Goal: Information Seeking & Learning: Learn about a topic

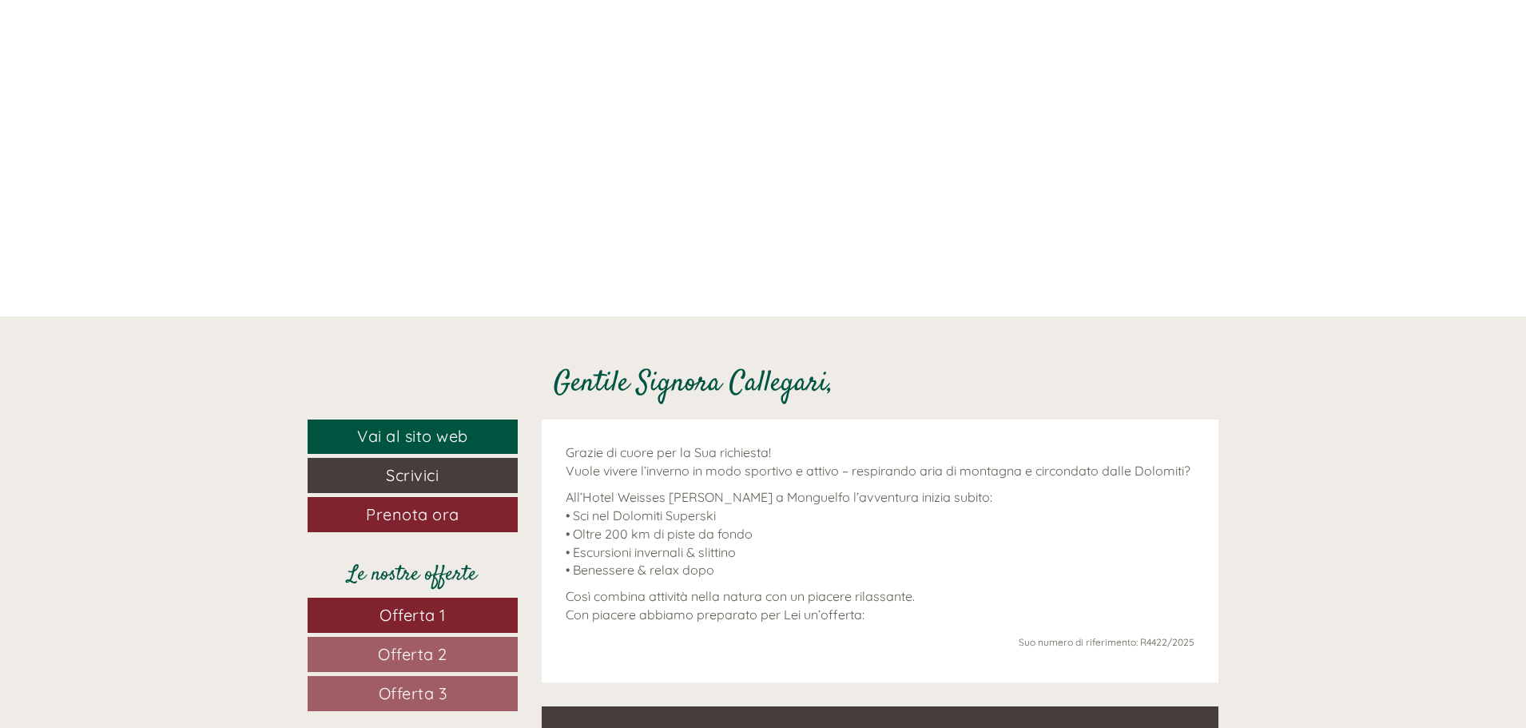
scroll to position [639, 0]
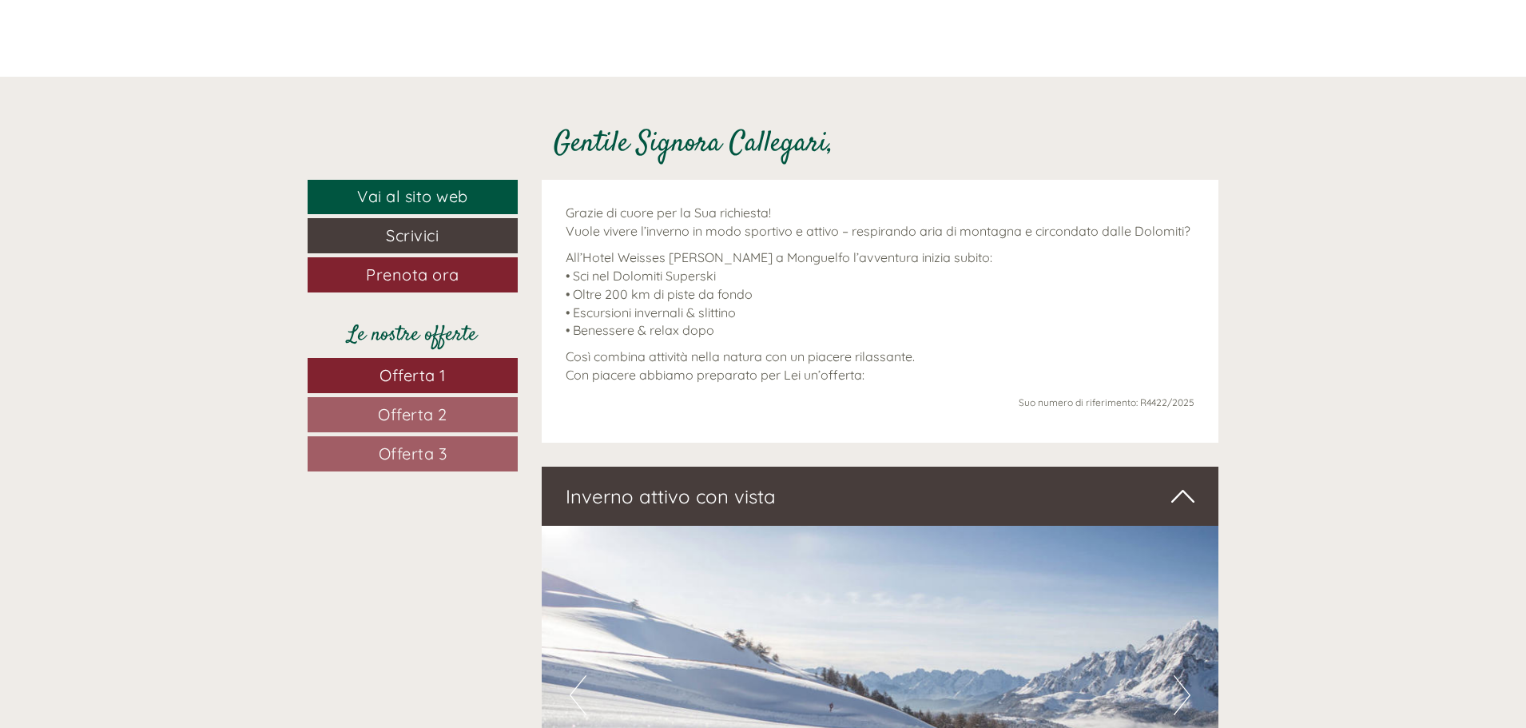
click at [437, 423] on span "Offerta 2" at bounding box center [413, 414] width 70 height 20
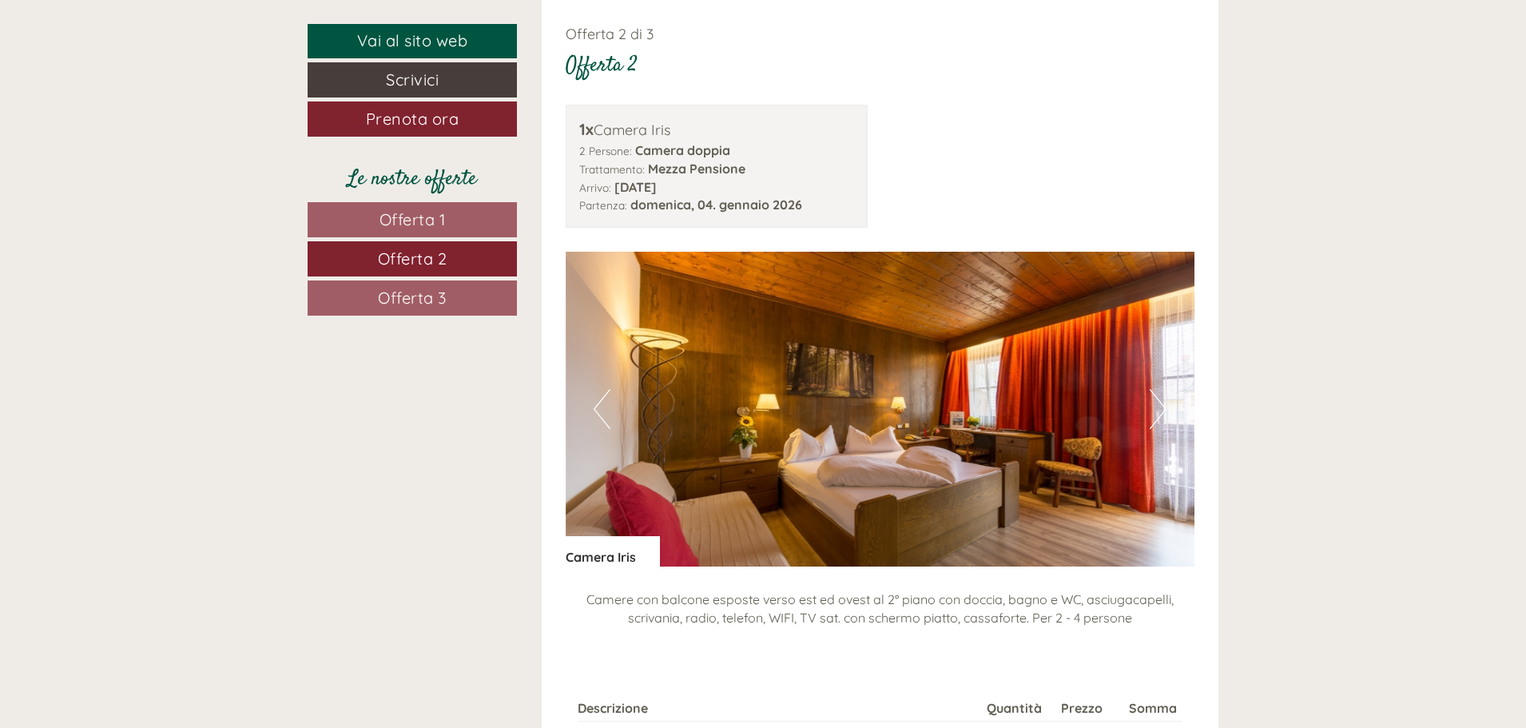
scroll to position [2117, 0]
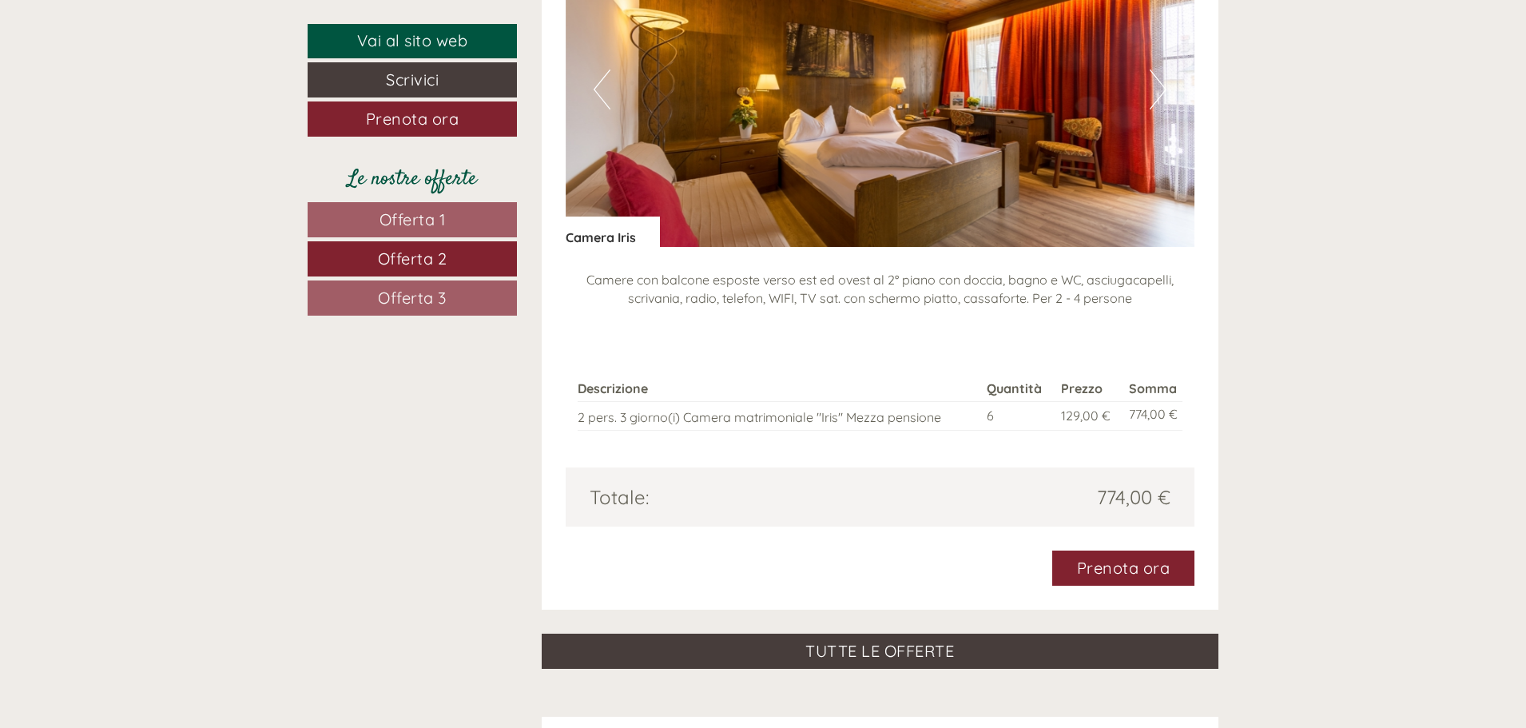
click at [465, 307] on link "Offerta 3" at bounding box center [412, 297] width 209 height 35
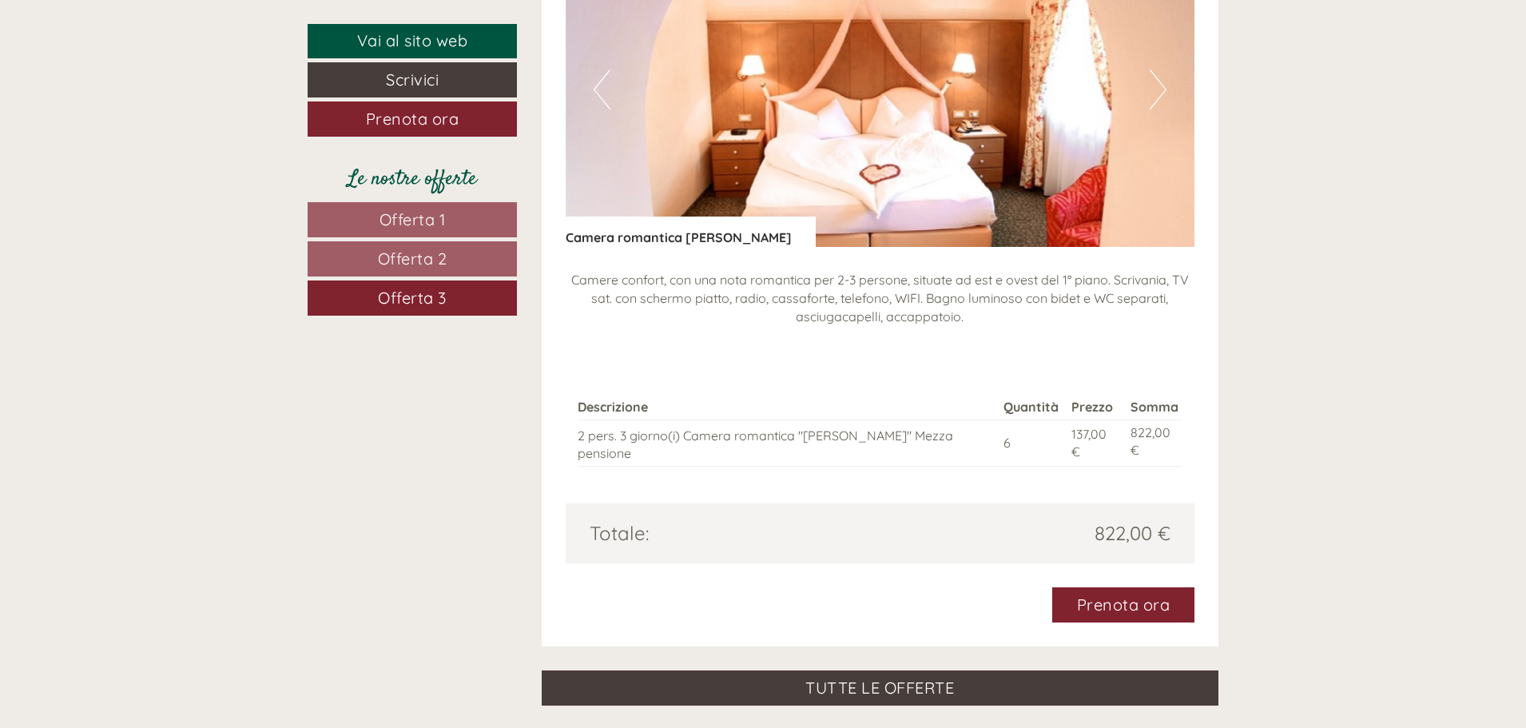
scroll to position [1798, 0]
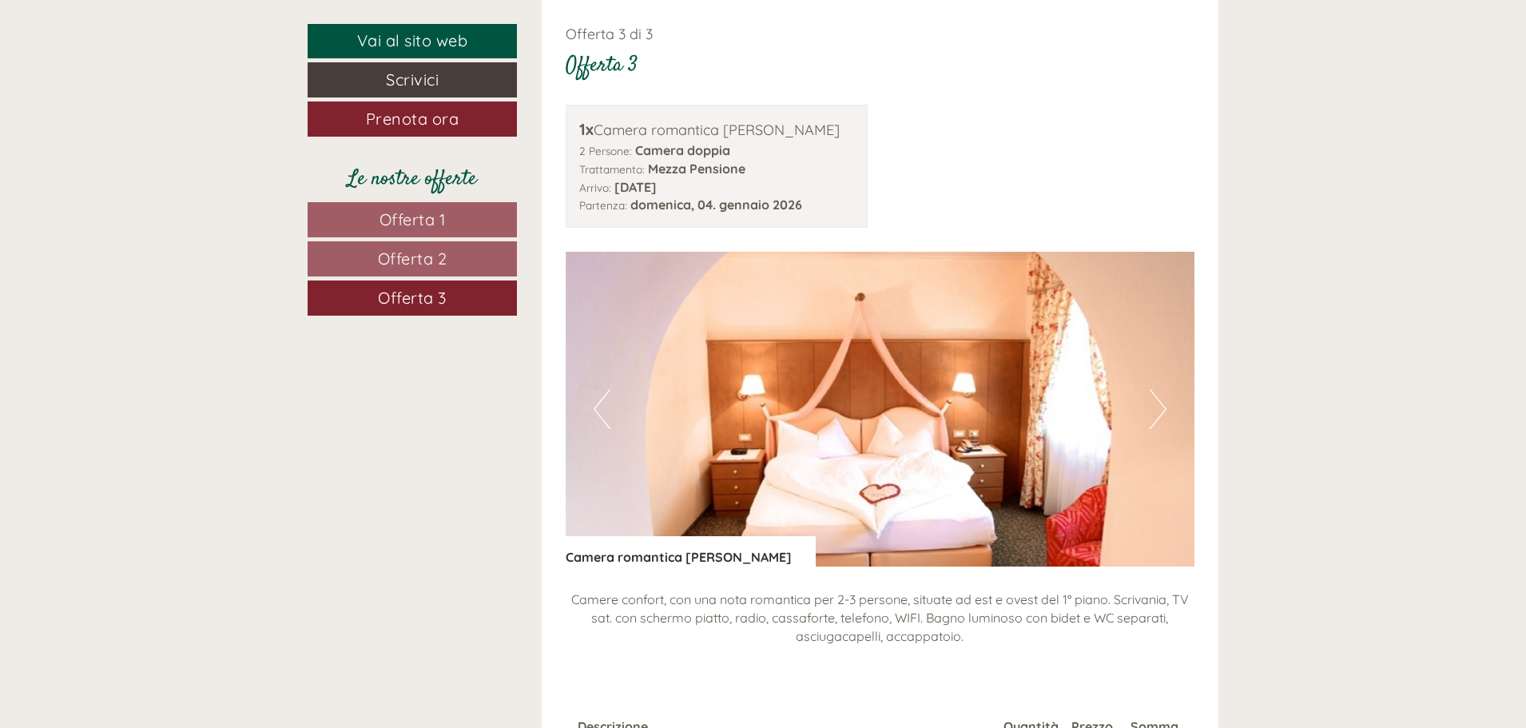
click at [1163, 394] on button "Next" at bounding box center [1158, 409] width 17 height 40
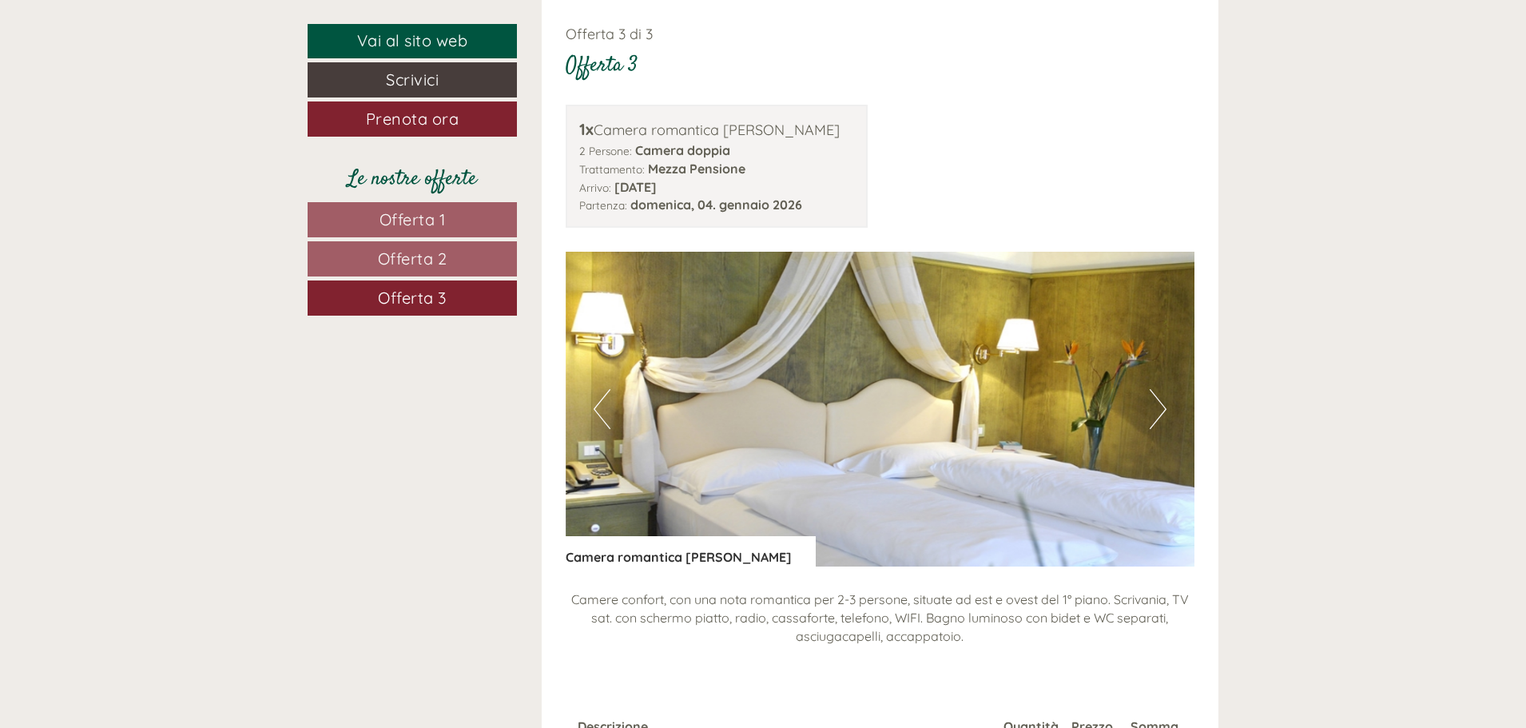
click at [1163, 394] on button "Next" at bounding box center [1158, 409] width 17 height 40
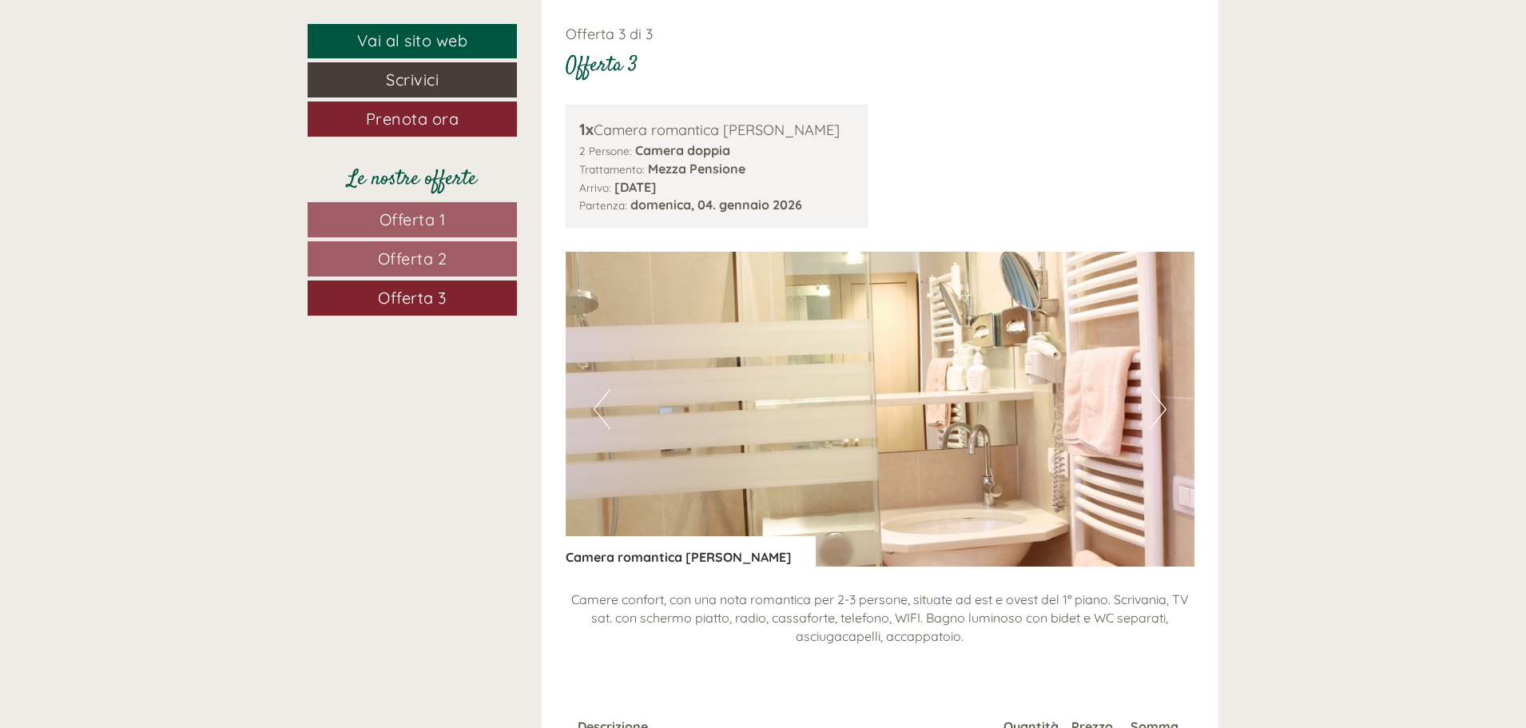
click at [1163, 394] on button "Next" at bounding box center [1158, 409] width 17 height 40
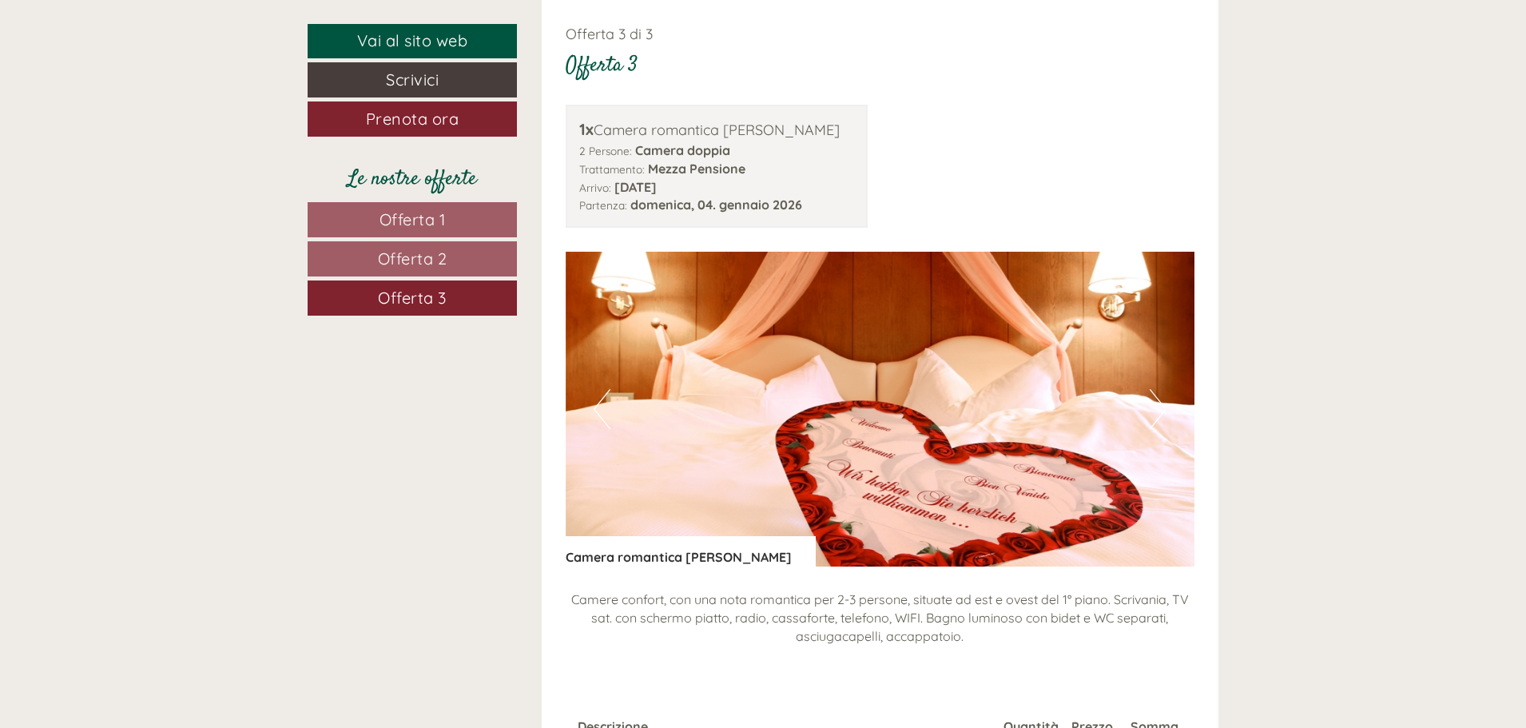
click at [1171, 397] on img at bounding box center [881, 409] width 630 height 315
click at [1161, 404] on button "Next" at bounding box center [1158, 409] width 17 height 40
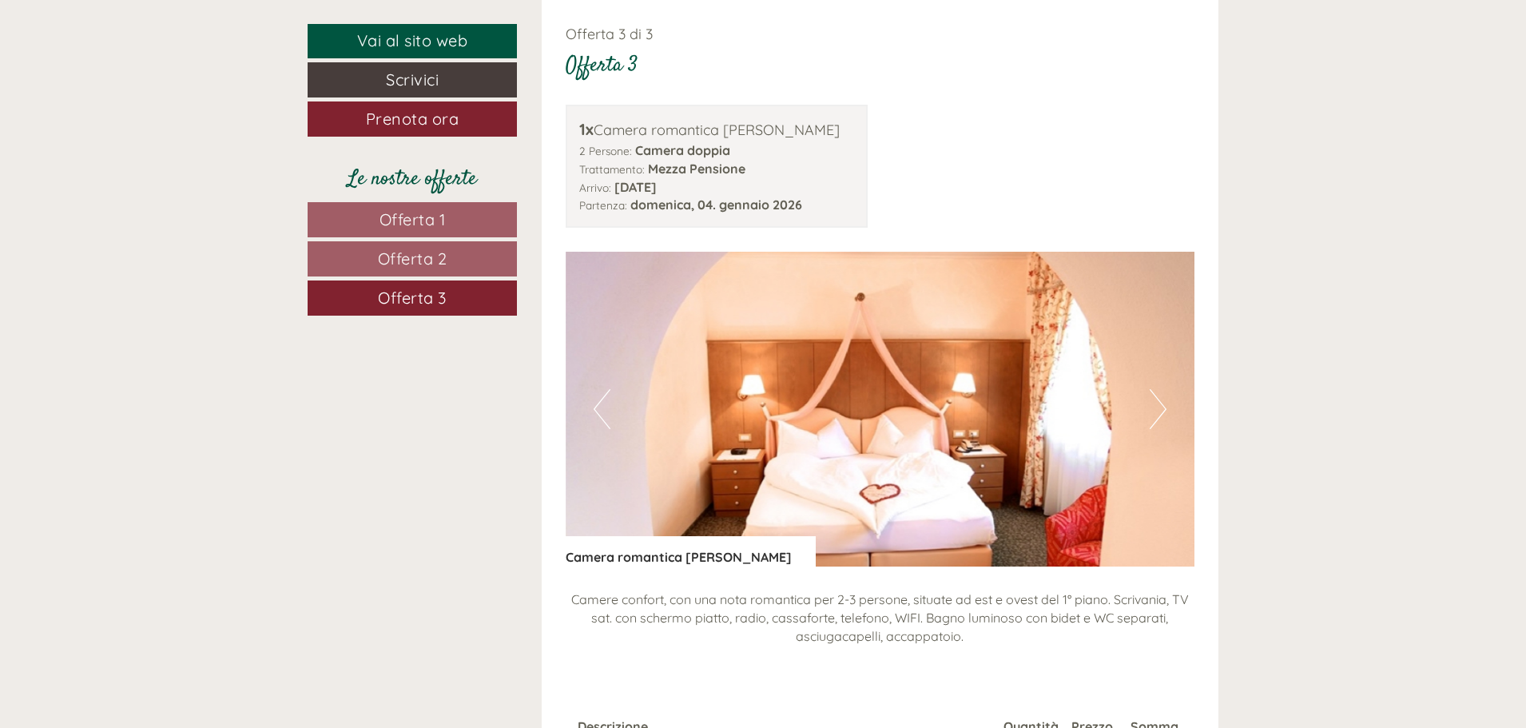
click at [1161, 404] on button "Next" at bounding box center [1158, 409] width 17 height 40
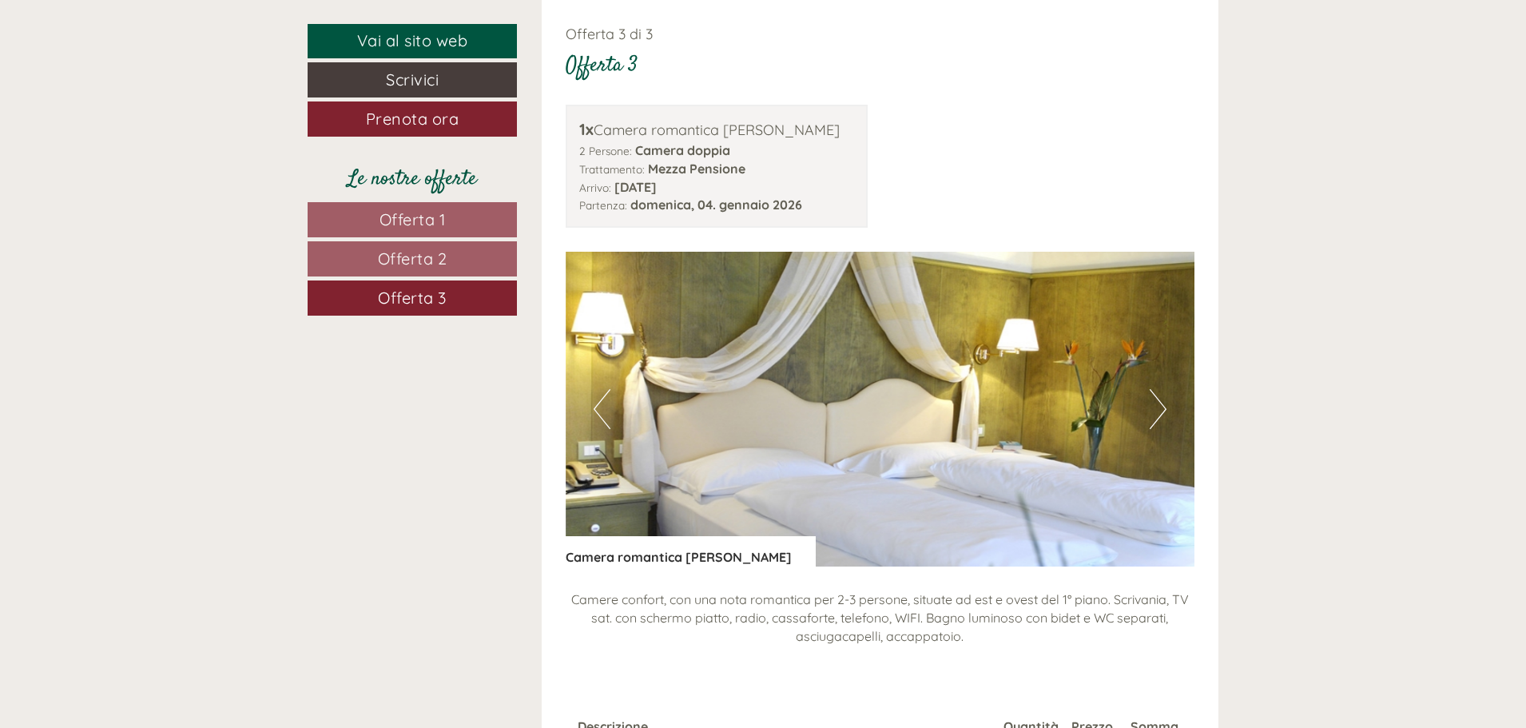
click at [1161, 404] on button "Next" at bounding box center [1158, 409] width 17 height 40
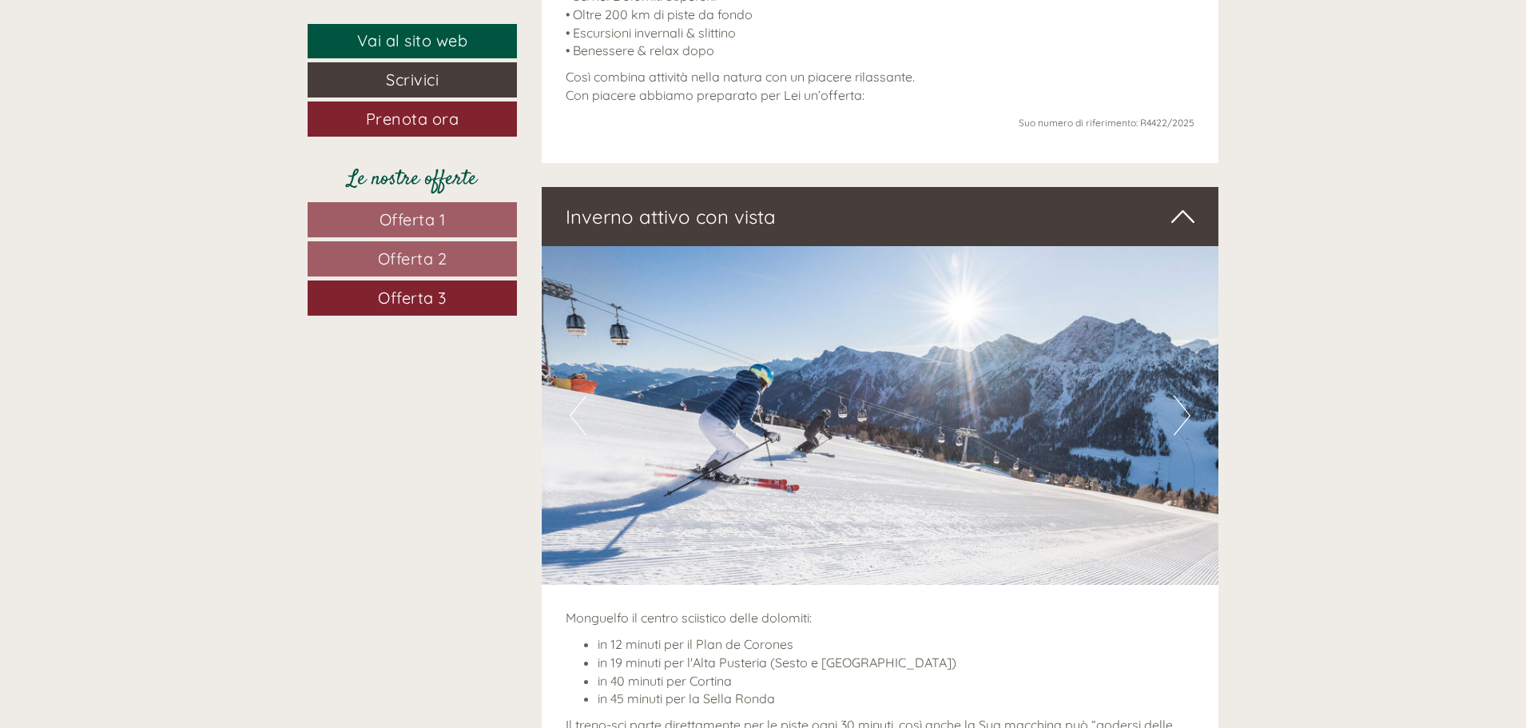
scroll to position [519, 0]
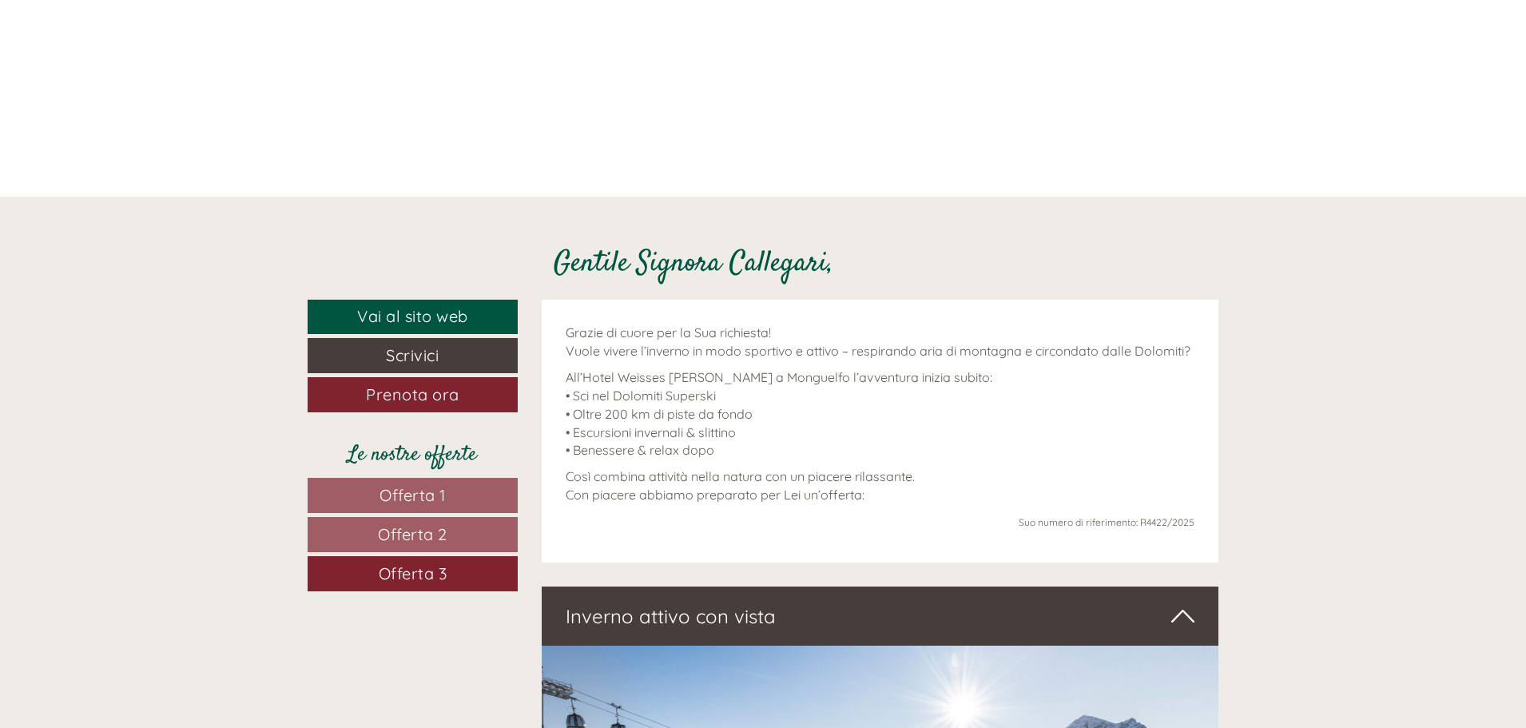
click at [411, 494] on span "Offerta 1" at bounding box center [413, 495] width 66 height 20
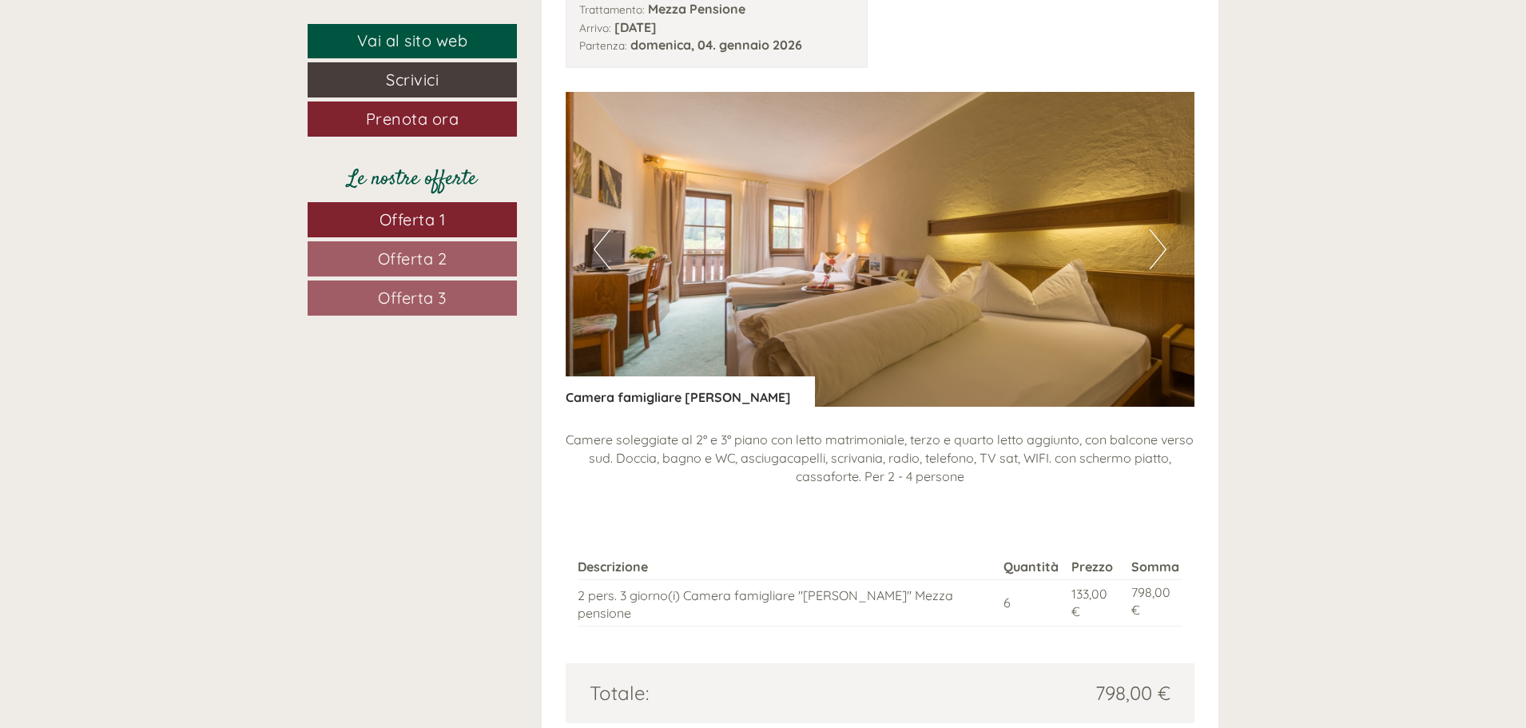
scroll to position [1798, 0]
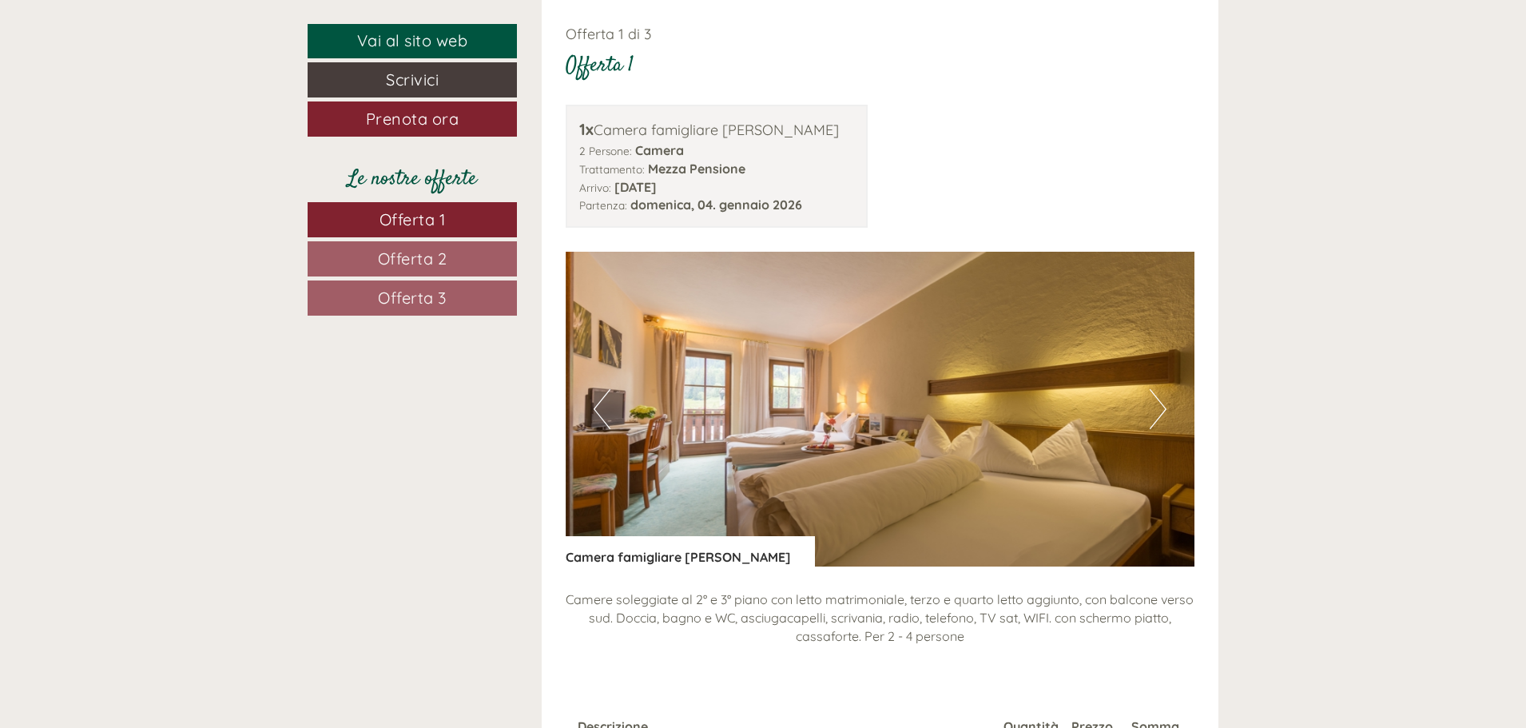
click at [1155, 401] on button "Next" at bounding box center [1158, 409] width 17 height 40
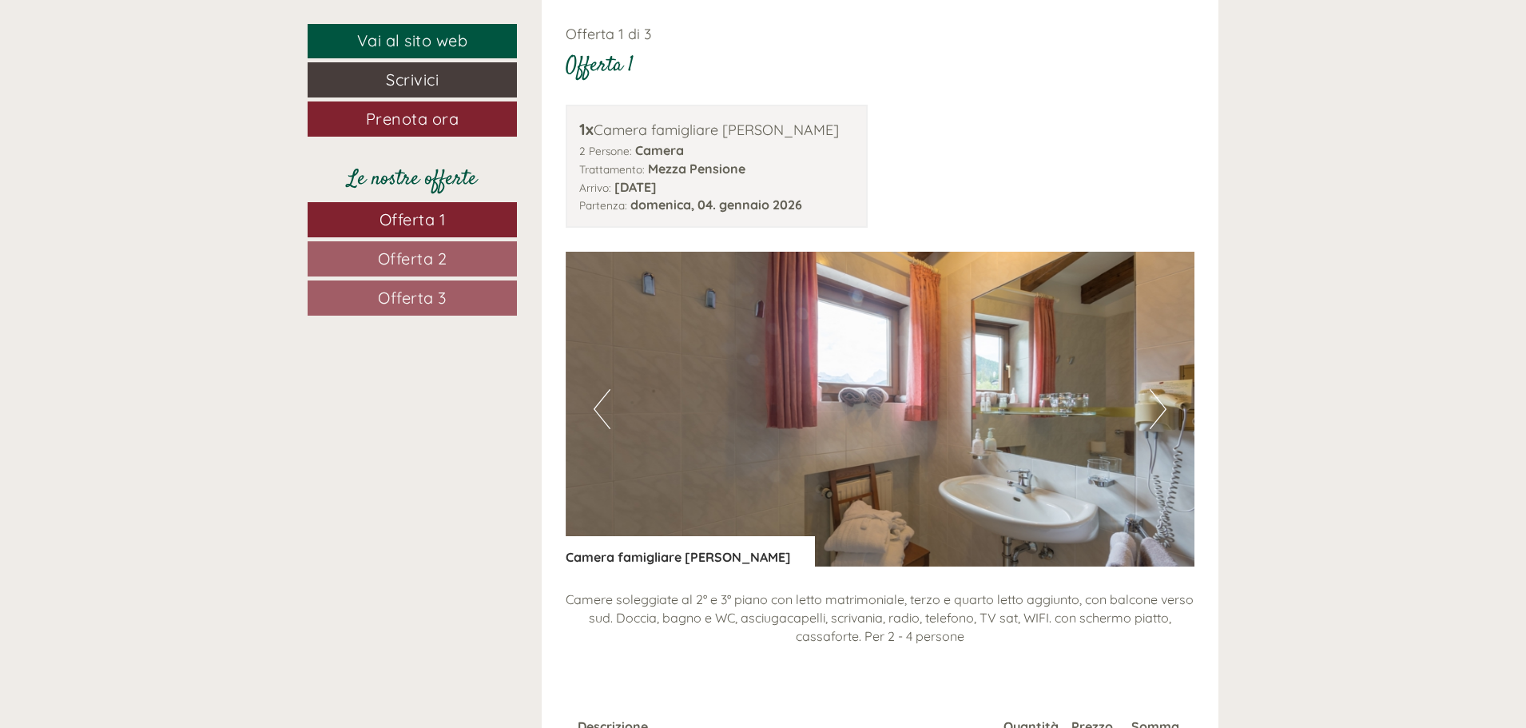
click at [1155, 401] on button "Next" at bounding box center [1158, 409] width 17 height 40
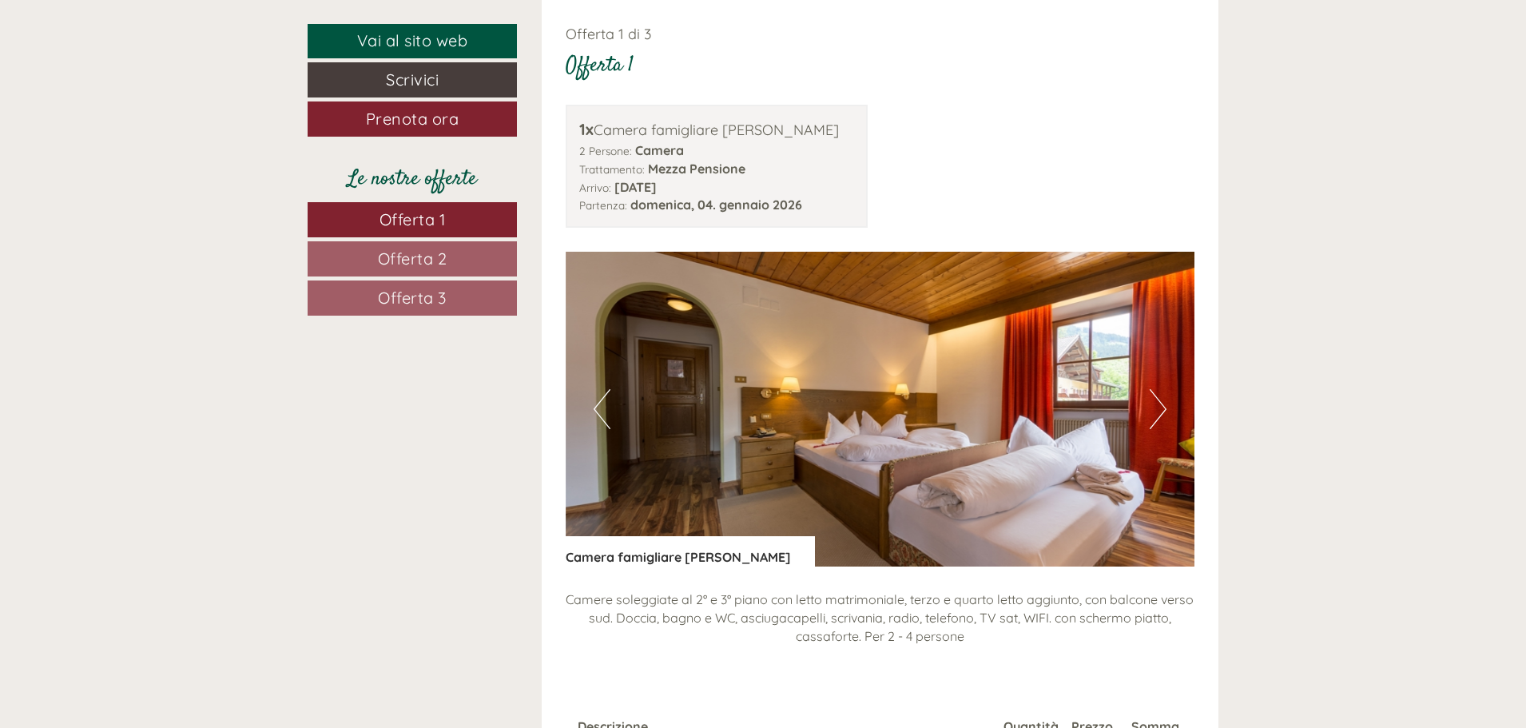
click at [1155, 401] on button "Next" at bounding box center [1158, 409] width 17 height 40
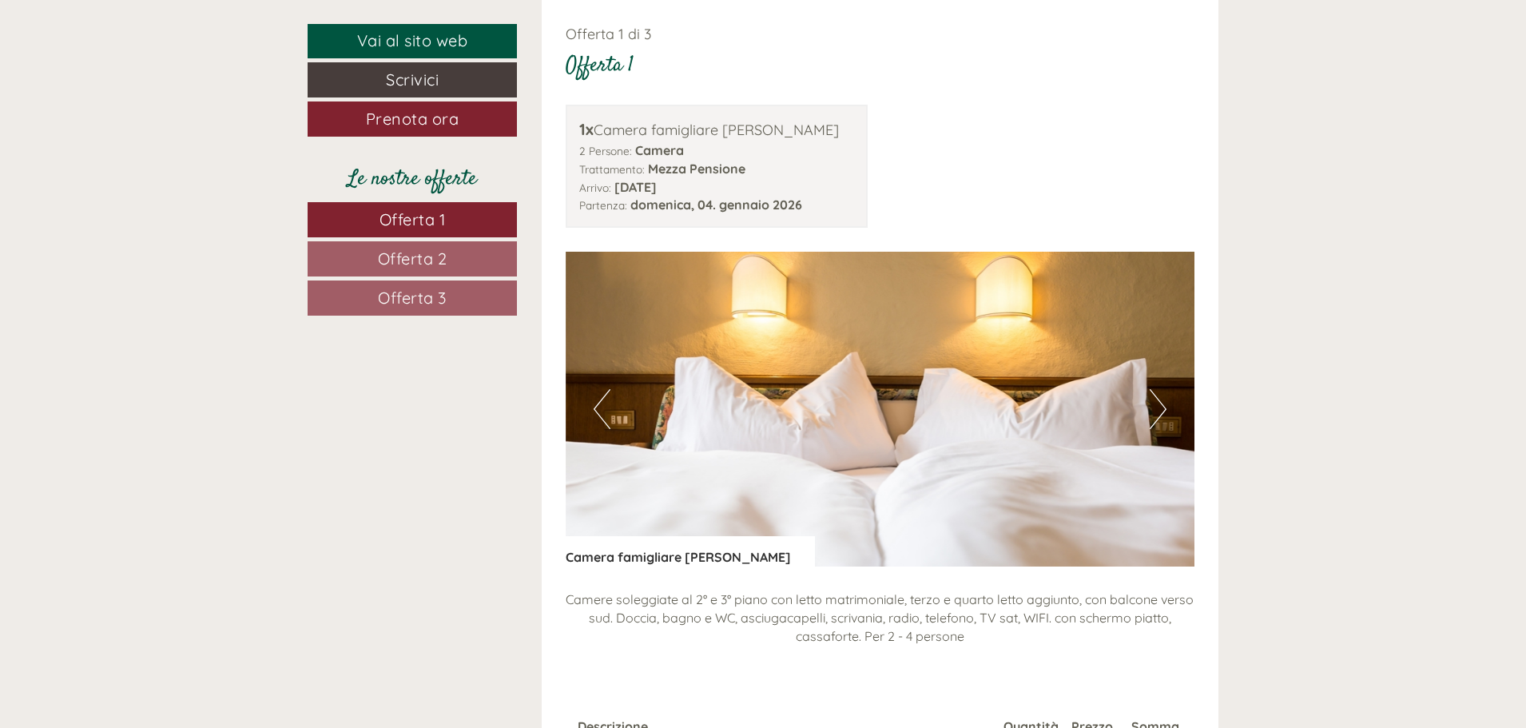
click at [1155, 401] on button "Next" at bounding box center [1158, 409] width 17 height 40
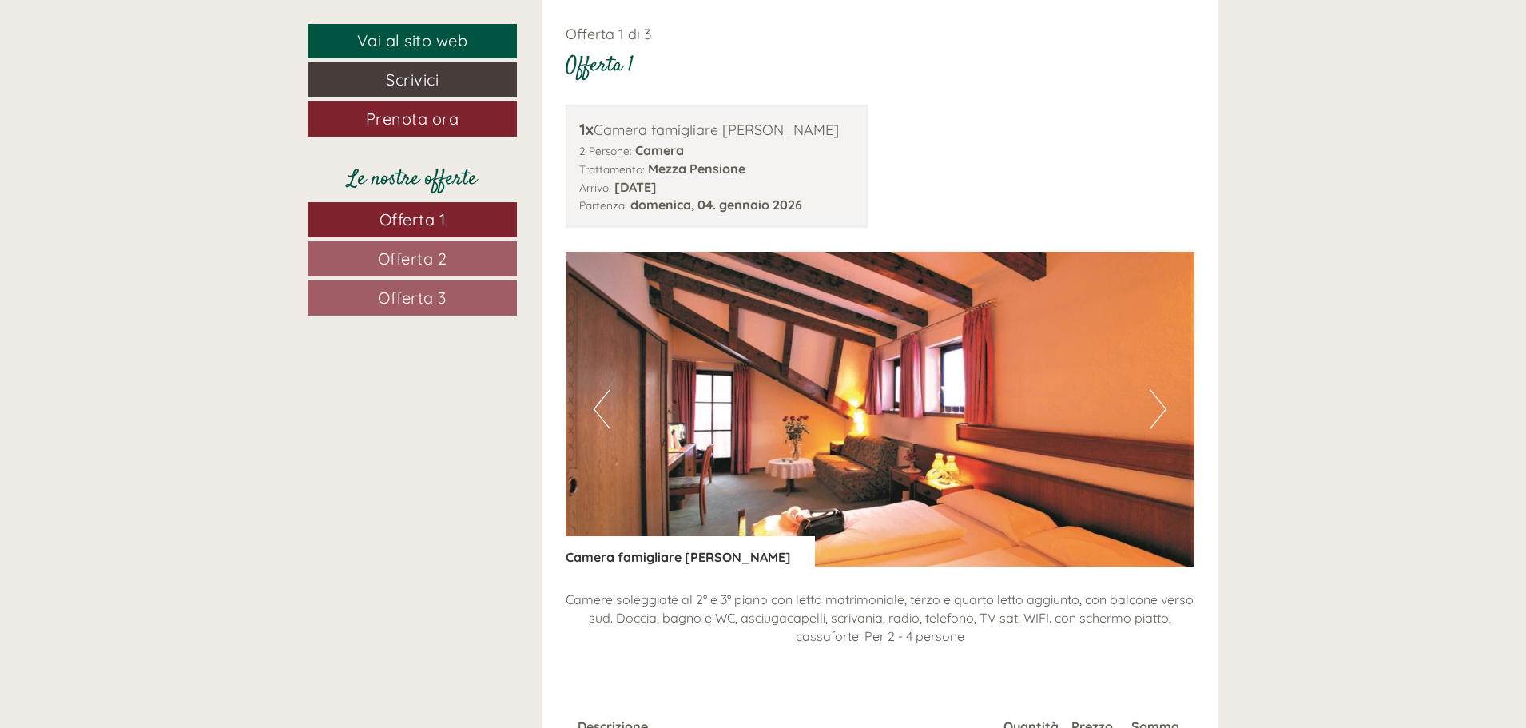
click at [416, 256] on span "Offerta 2" at bounding box center [413, 259] width 70 height 20
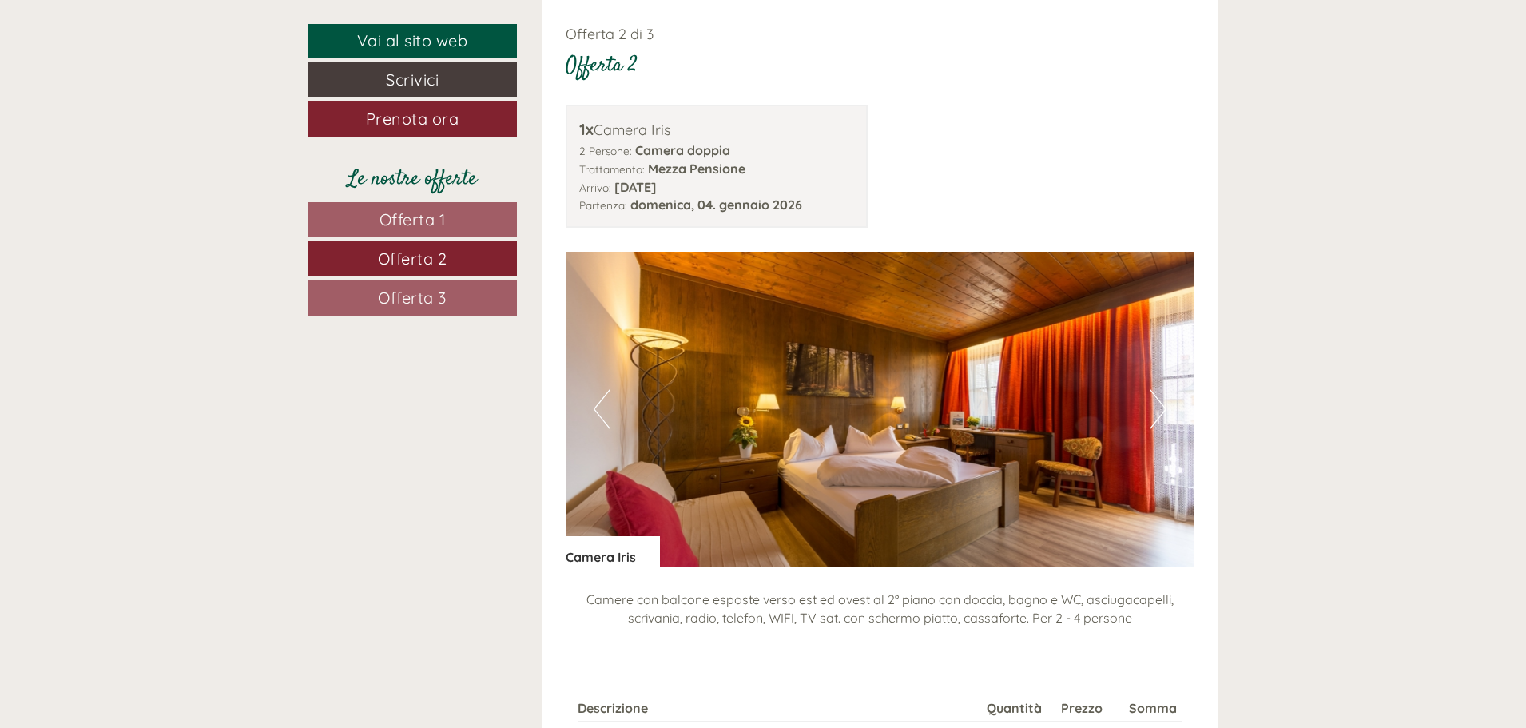
click at [1167, 411] on img at bounding box center [881, 409] width 630 height 315
click at [1161, 408] on button "Next" at bounding box center [1158, 409] width 17 height 40
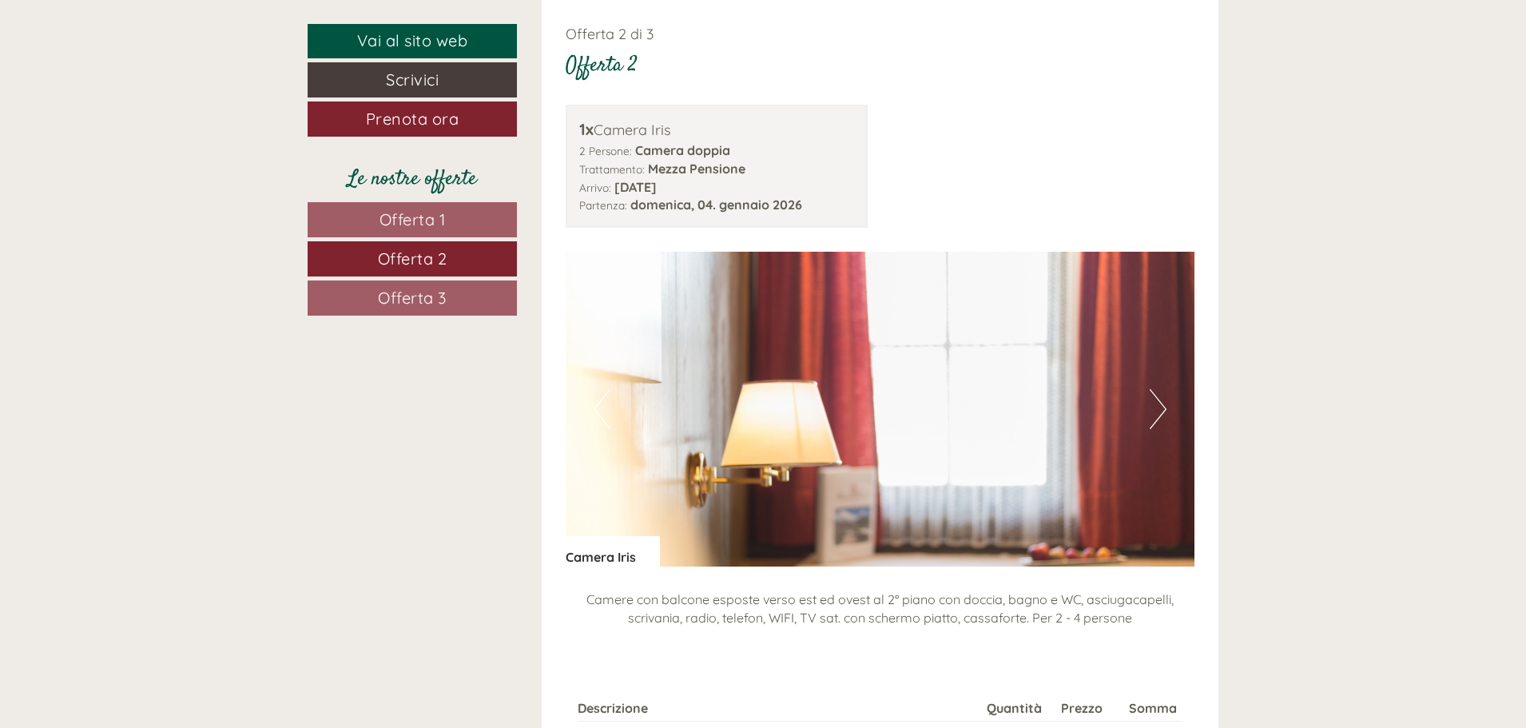
click at [1161, 408] on button "Next" at bounding box center [1158, 409] width 17 height 40
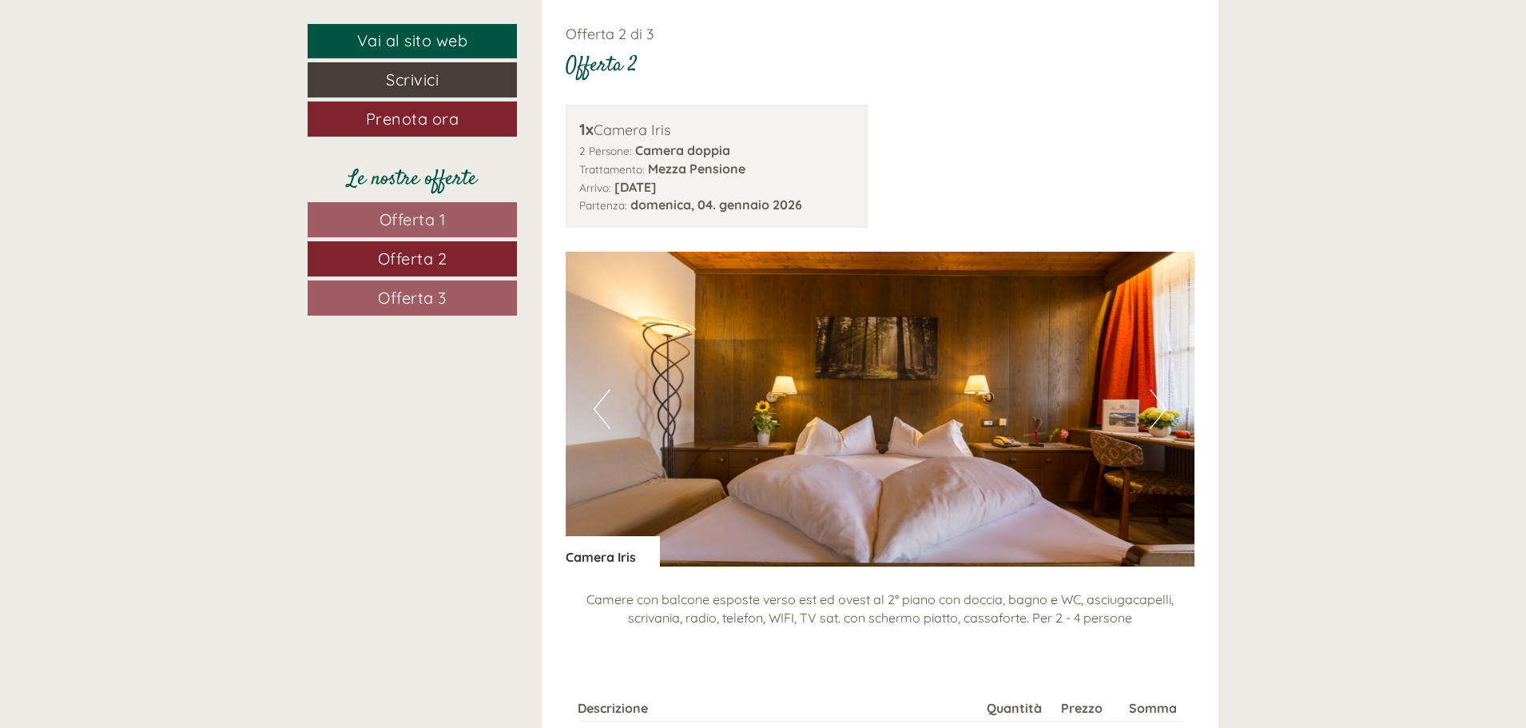
click at [1161, 408] on button "Next" at bounding box center [1158, 409] width 17 height 40
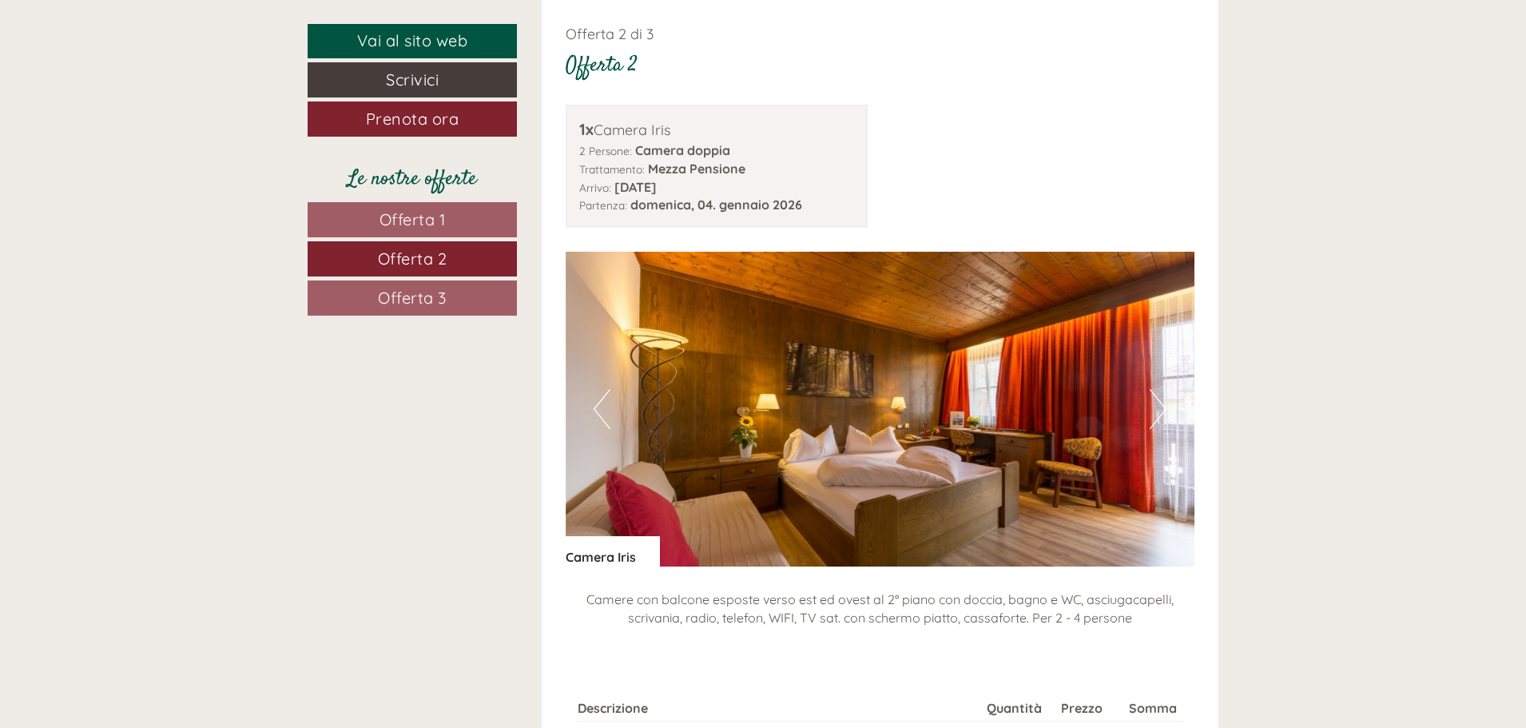
click at [1161, 408] on button "Next" at bounding box center [1158, 409] width 17 height 40
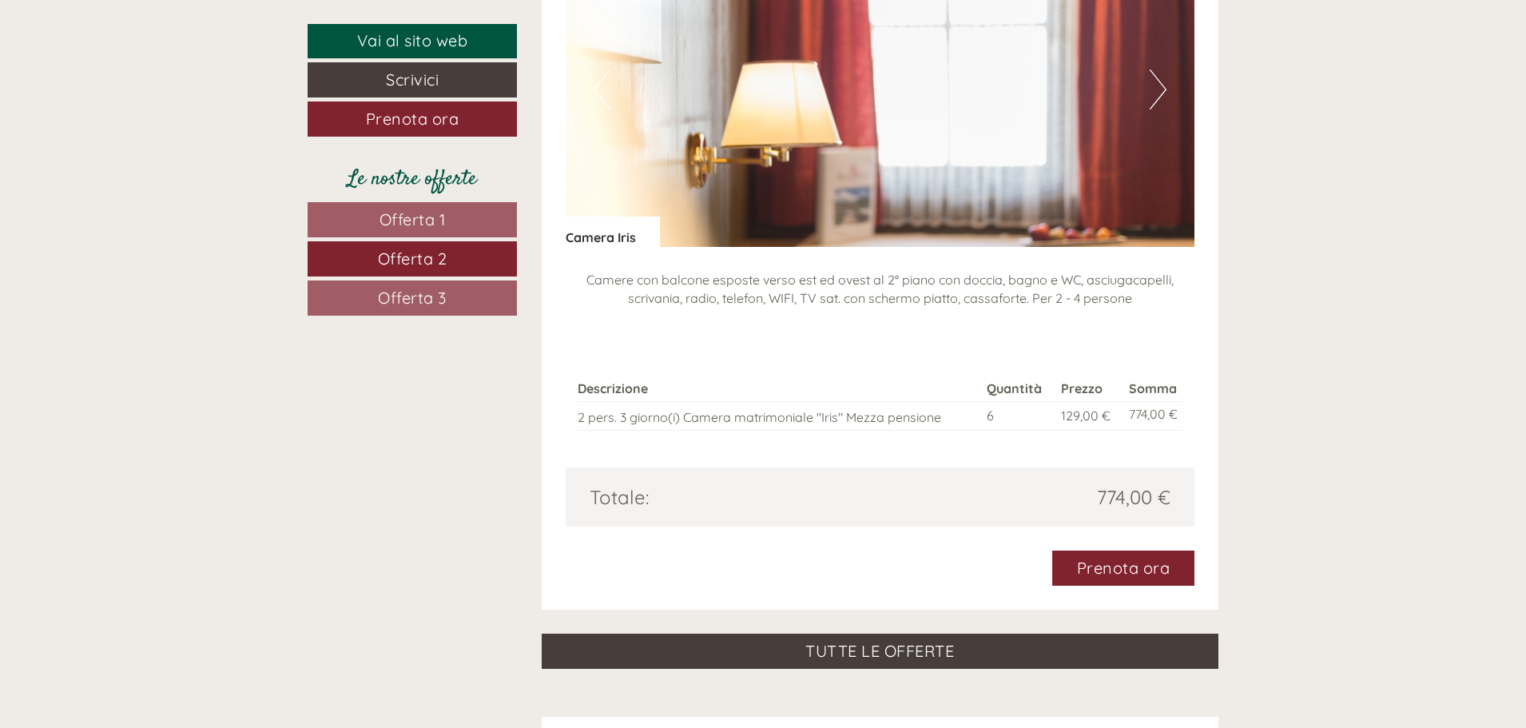
scroll to position [2437, 0]
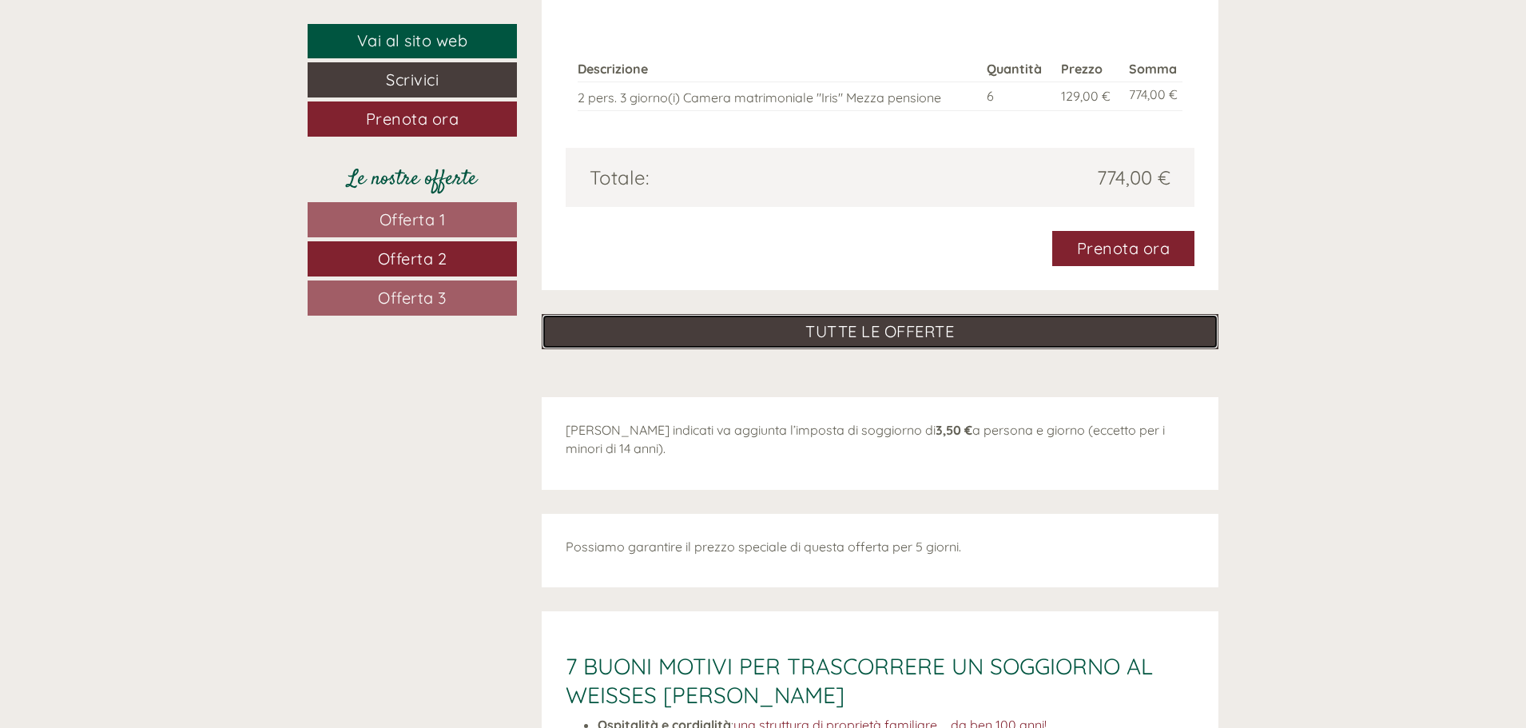
click at [863, 335] on link "TUTTE LE OFFERTE" at bounding box center [881, 331] width 678 height 35
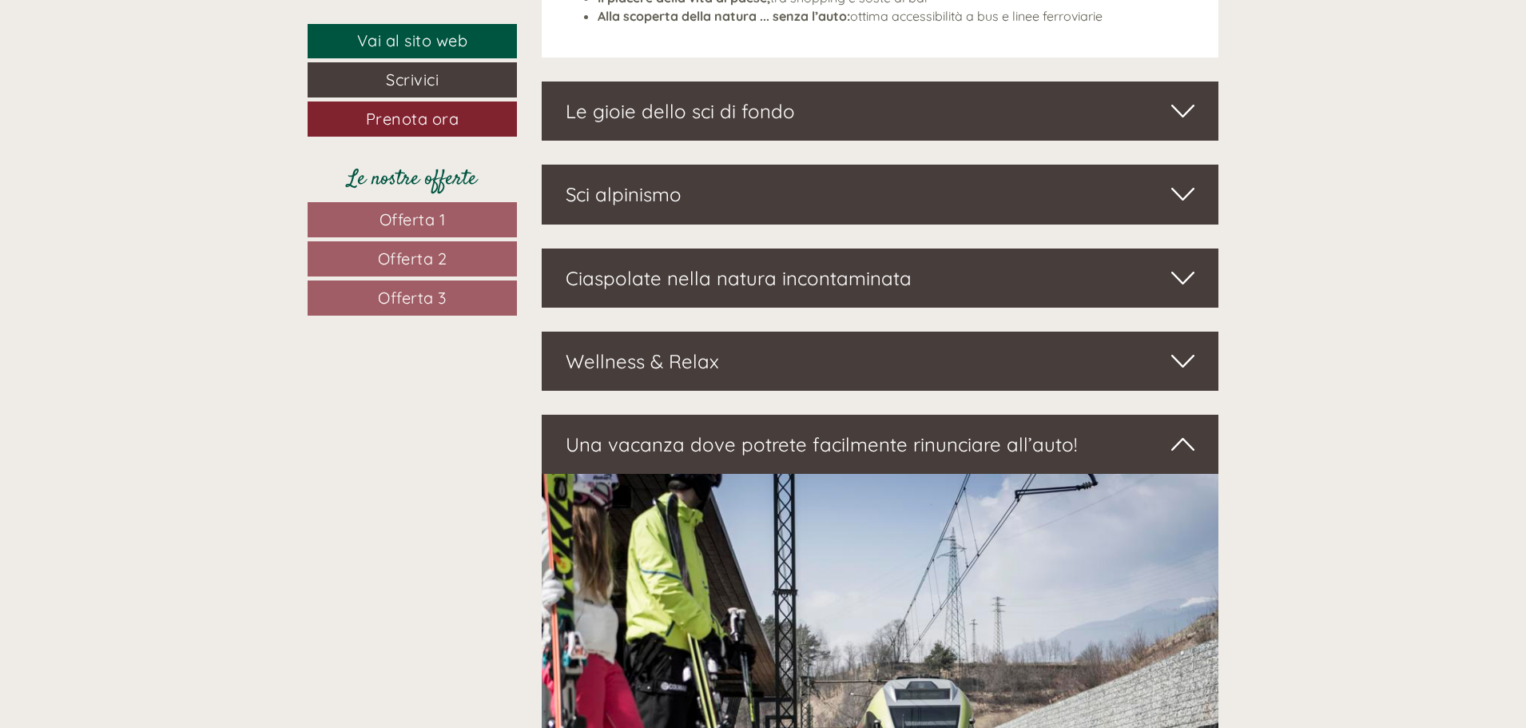
scroll to position [4994, 0]
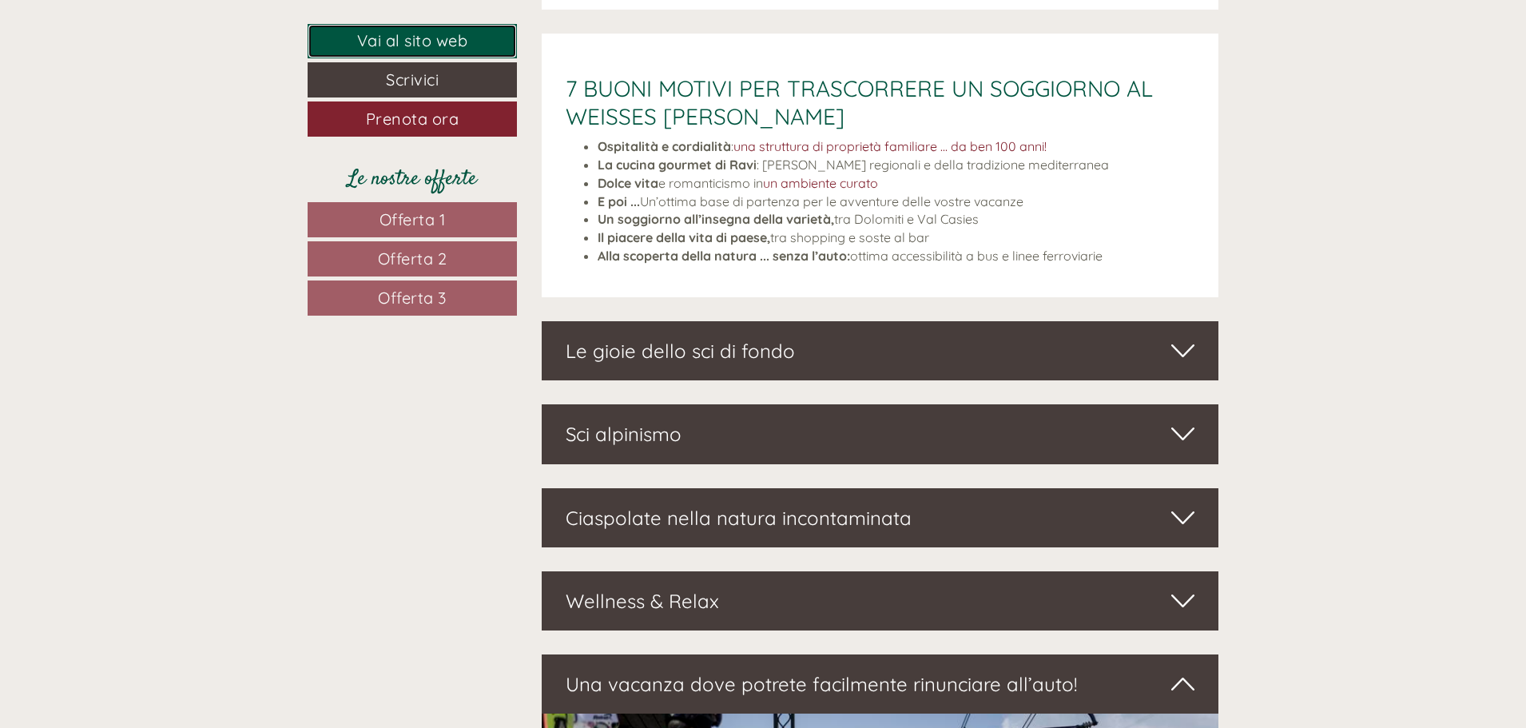
click at [439, 42] on link "Vai al sito web" at bounding box center [412, 41] width 209 height 34
